Goal: Task Accomplishment & Management: Manage account settings

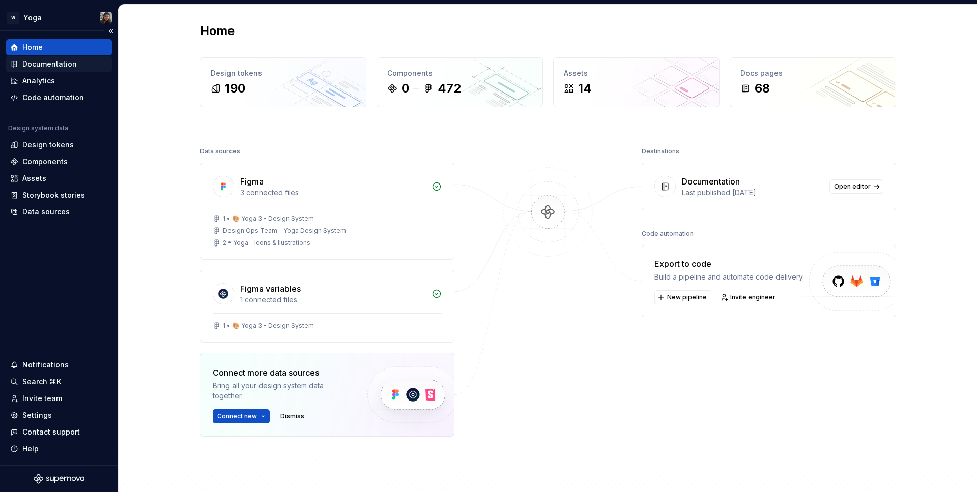
click at [67, 58] on div "Documentation" at bounding box center [59, 64] width 106 height 16
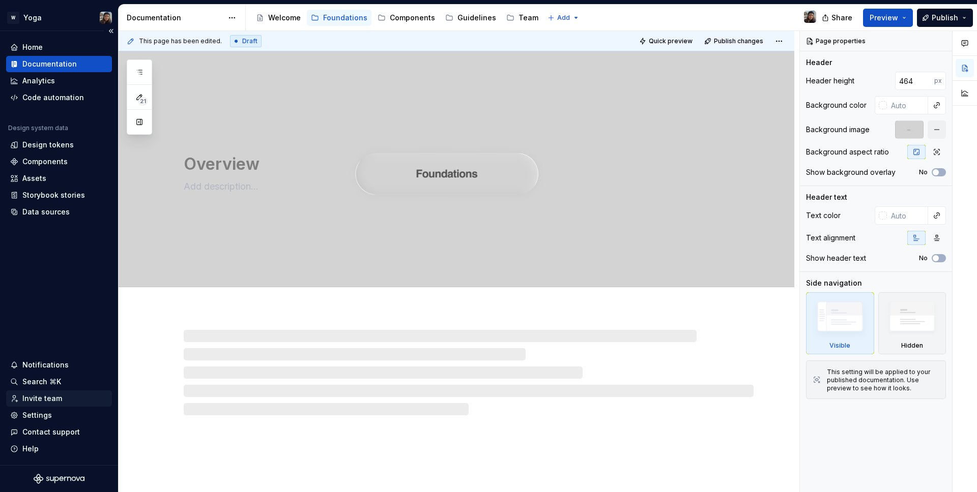
type textarea "*"
click at [57, 420] on div "Settings" at bounding box center [59, 416] width 98 height 10
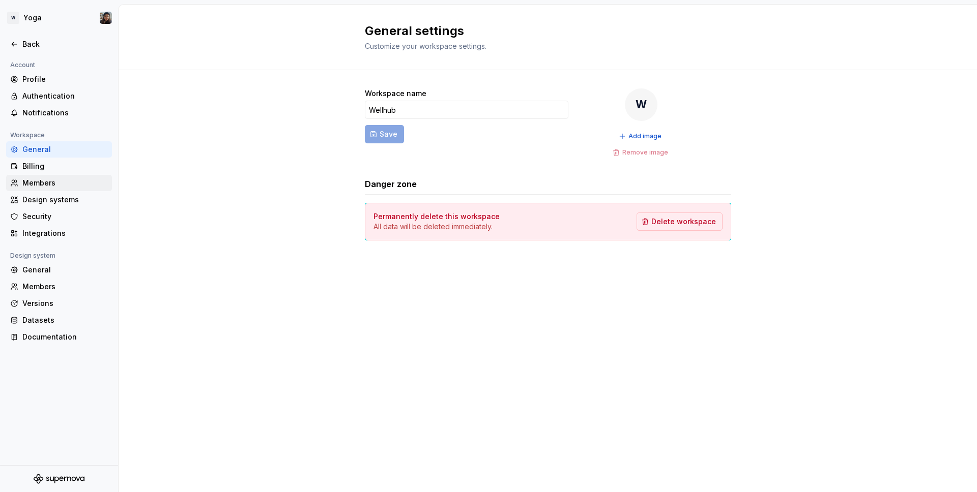
click at [49, 186] on div "Members" at bounding box center [64, 183] width 85 height 10
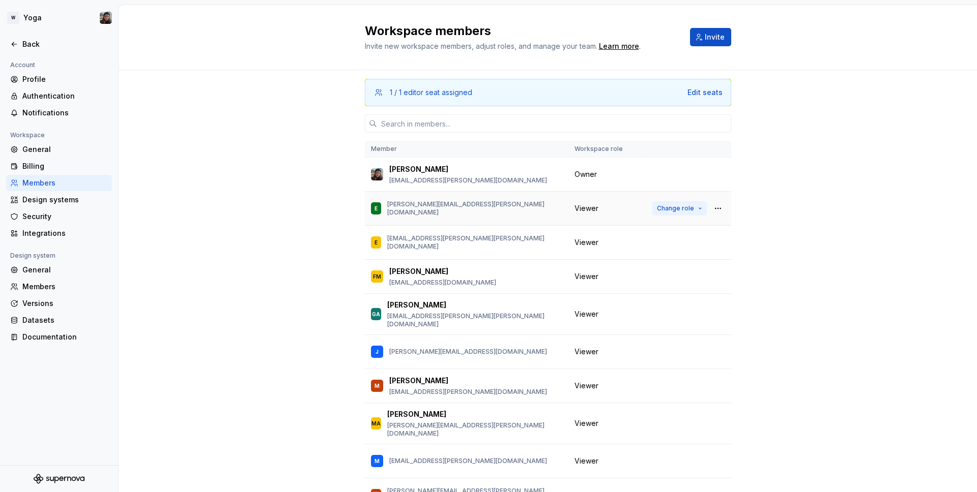
scroll to position [2, 0]
click at [711, 172] on button "button" at bounding box center [718, 174] width 14 height 14
click at [689, 195] on div "Transfer ownership" at bounding box center [660, 194] width 107 height 10
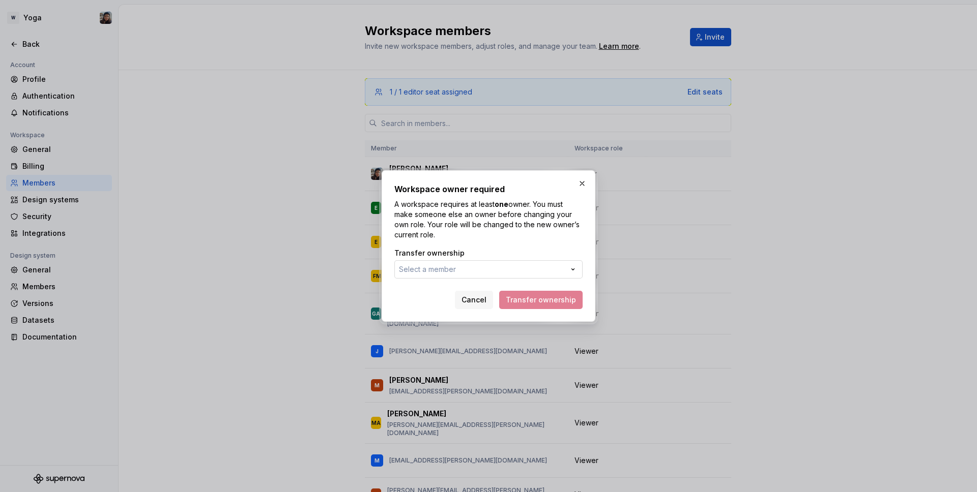
click at [530, 263] on button "Select a member" at bounding box center [488, 269] width 188 height 18
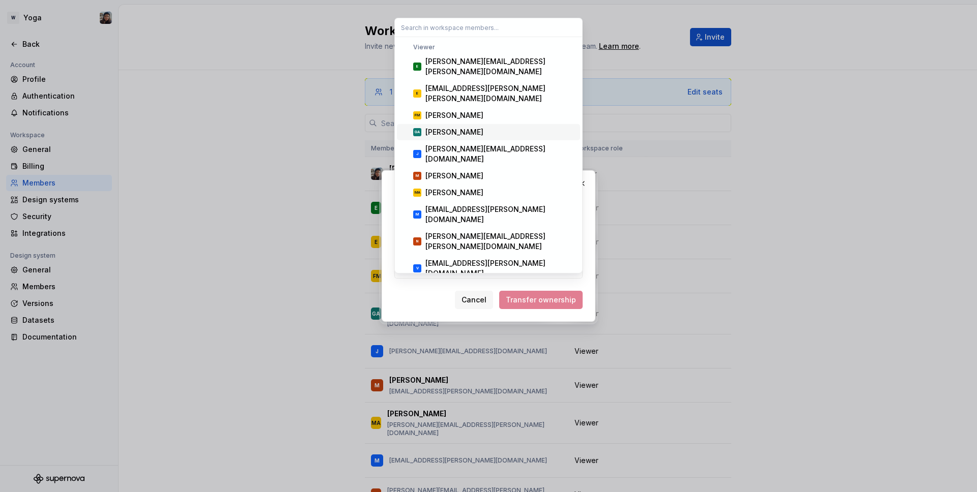
click at [464, 127] on div "[PERSON_NAME]" at bounding box center [454, 132] width 58 height 10
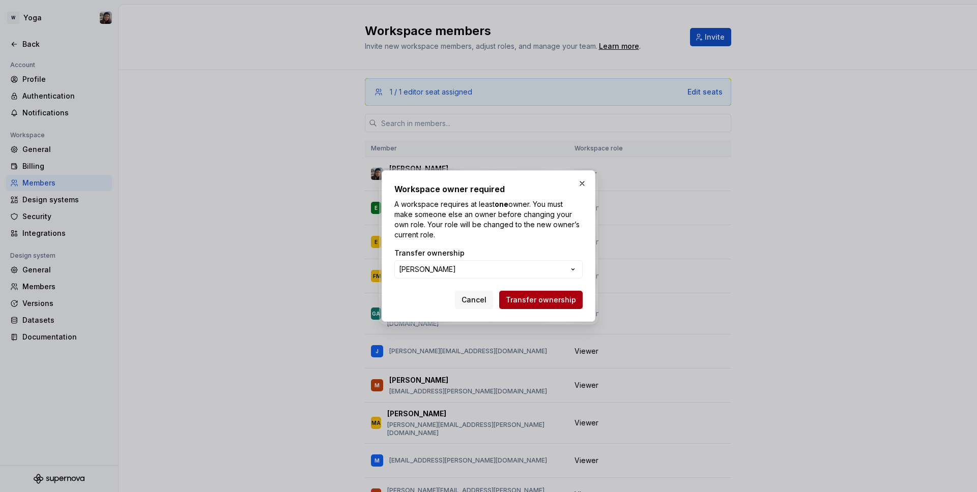
click at [548, 293] on button "Transfer ownership" at bounding box center [540, 300] width 83 height 18
